Goal: Navigation & Orientation: Find specific page/section

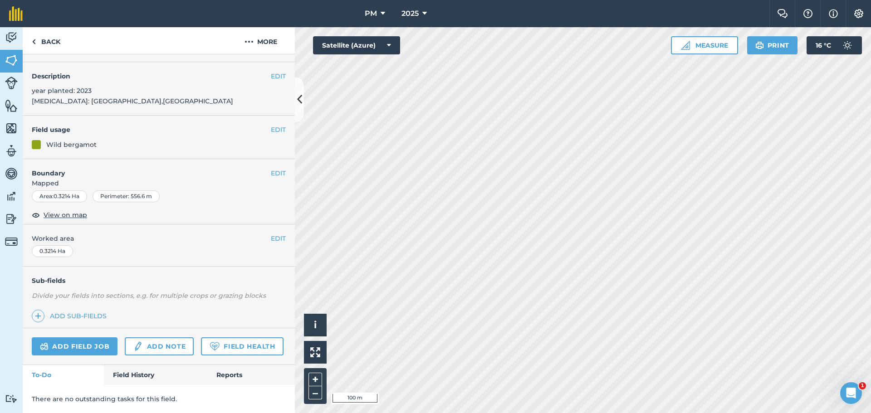
scroll to position [49, 0]
click at [11, 38] on img at bounding box center [11, 38] width 13 height 14
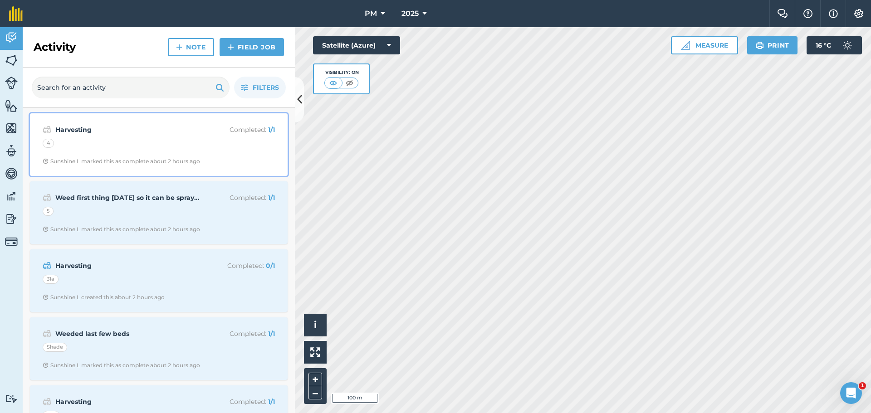
click at [73, 141] on div "4" at bounding box center [159, 145] width 232 height 12
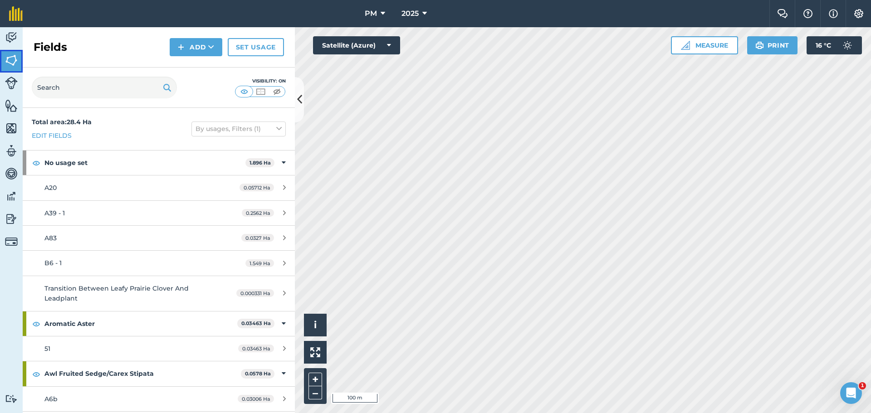
click at [14, 61] on img at bounding box center [11, 61] width 13 height 14
click at [17, 36] on img at bounding box center [11, 38] width 13 height 14
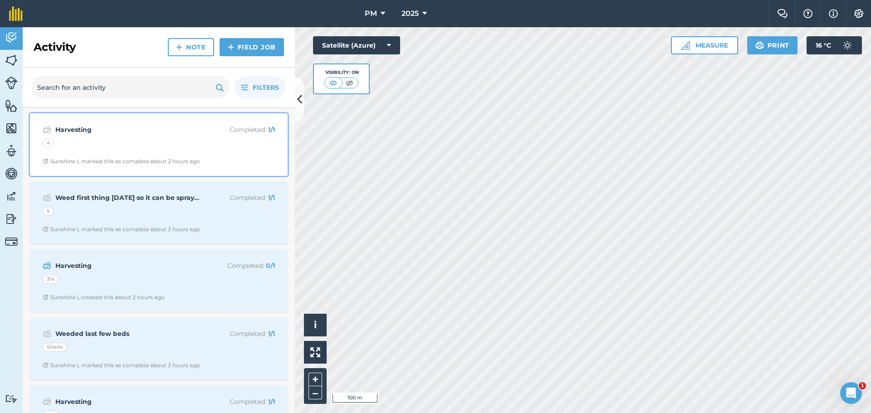
click at [85, 128] on strong "Harvesting" at bounding box center [127, 130] width 144 height 10
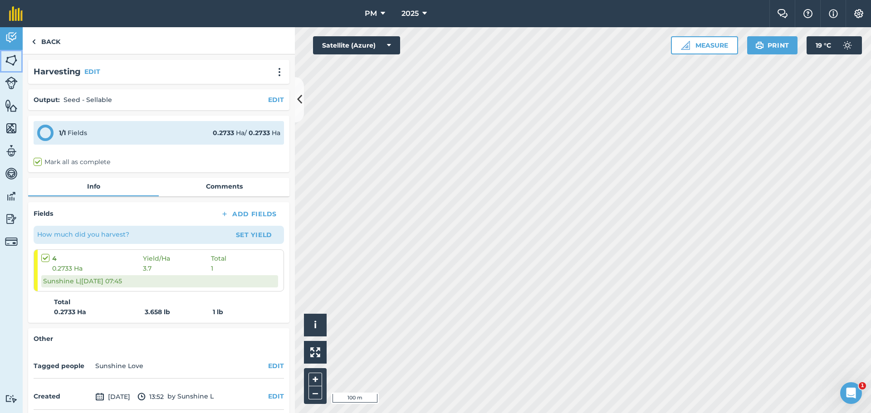
click at [14, 63] on img at bounding box center [11, 61] width 13 height 14
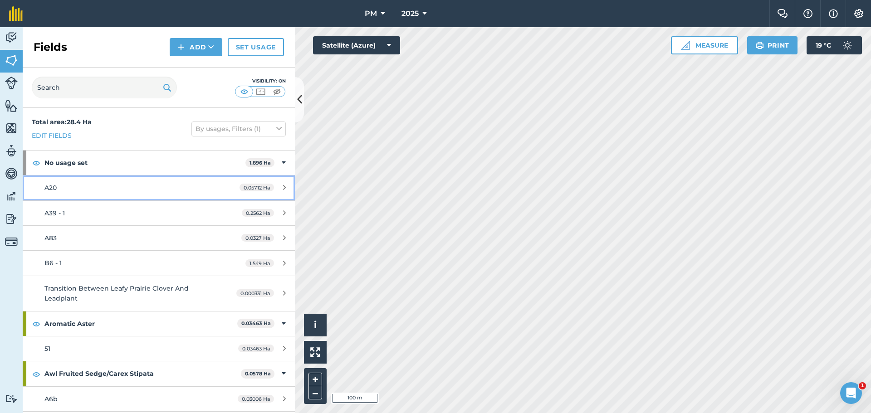
click at [48, 190] on span "A20" at bounding box center [50, 188] width 12 height 8
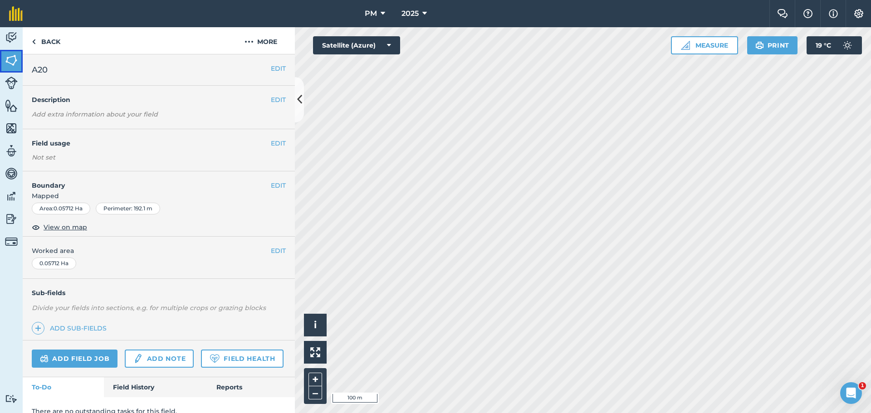
click at [12, 65] on img at bounding box center [11, 61] width 13 height 14
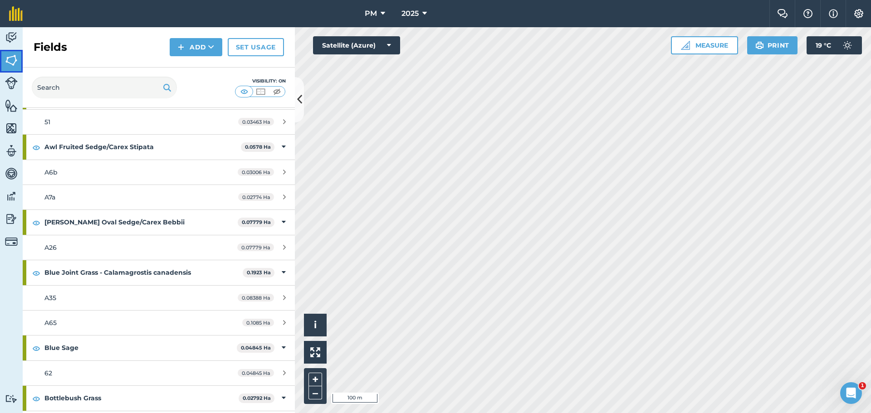
scroll to position [272, 0]
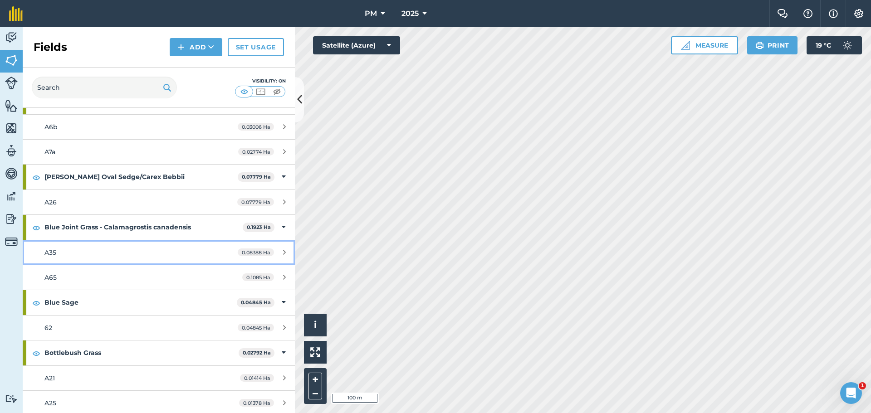
click at [51, 254] on span "A35" at bounding box center [50, 253] width 12 height 8
